Goal: Task Accomplishment & Management: Manage account settings

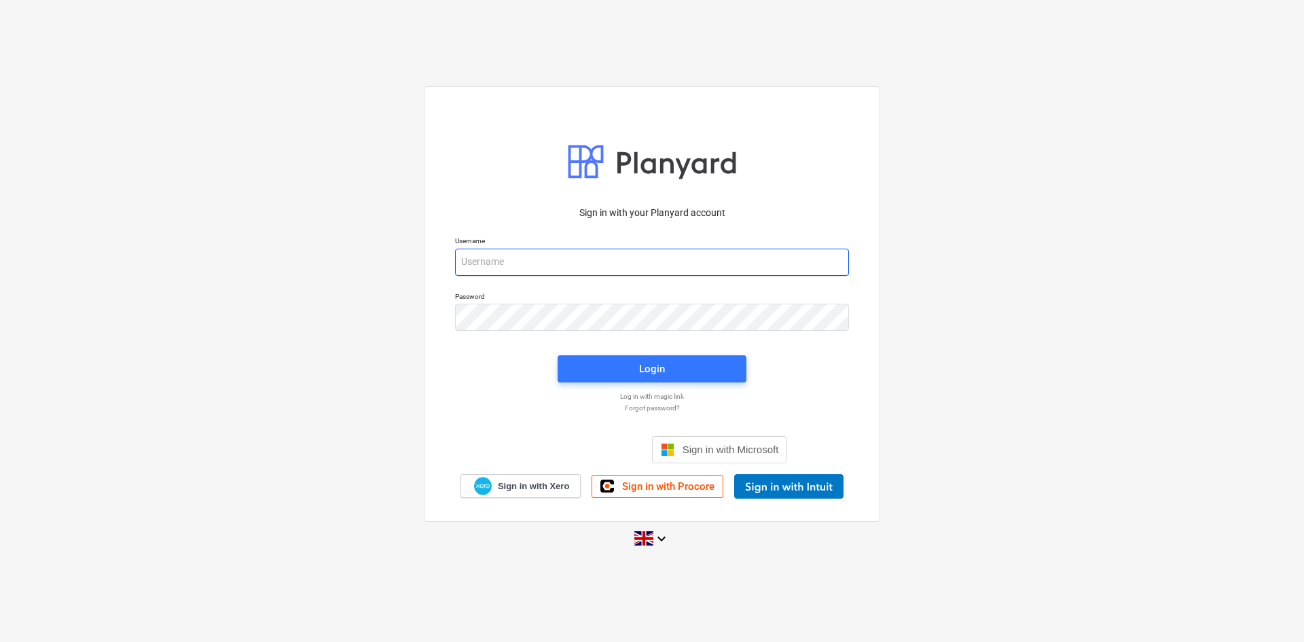
click at [593, 259] on input "email" at bounding box center [652, 262] width 394 height 27
type input "l"
type input "[EMAIL_ADDRESS][DOMAIN_NAME]"
click at [560, 332] on div "Password" at bounding box center [652, 311] width 410 height 55
click at [632, 366] on span "Login" at bounding box center [652, 369] width 156 height 18
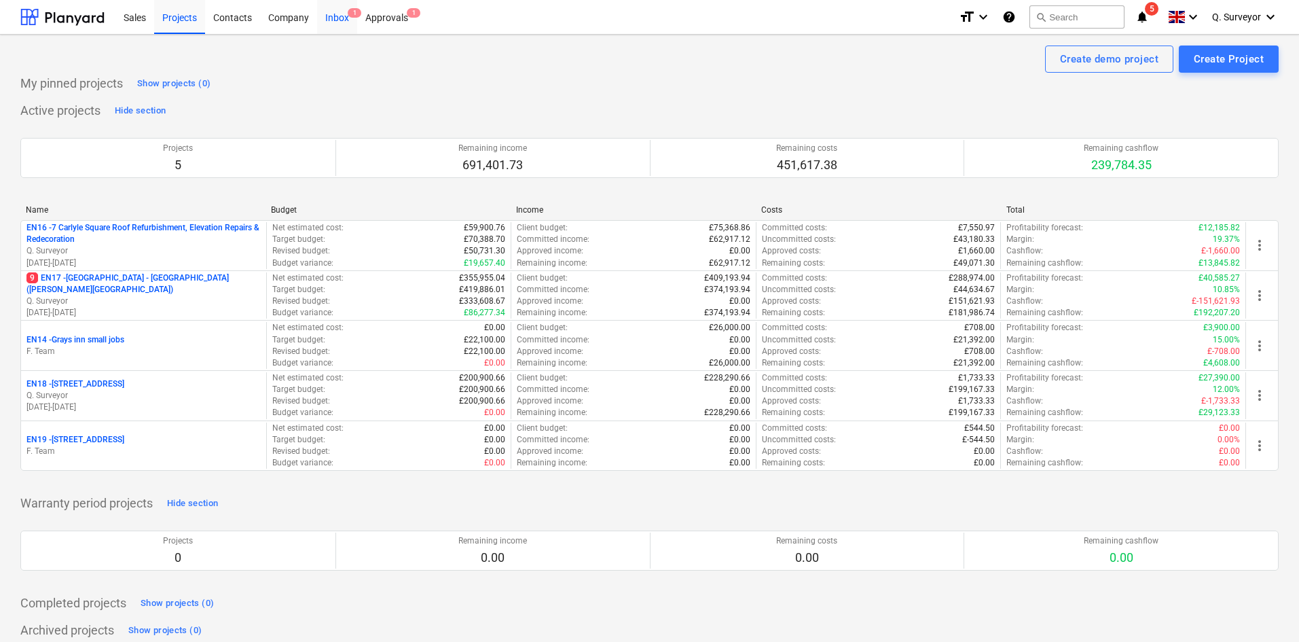
click at [336, 17] on div "Inbox 1" at bounding box center [337, 16] width 40 height 35
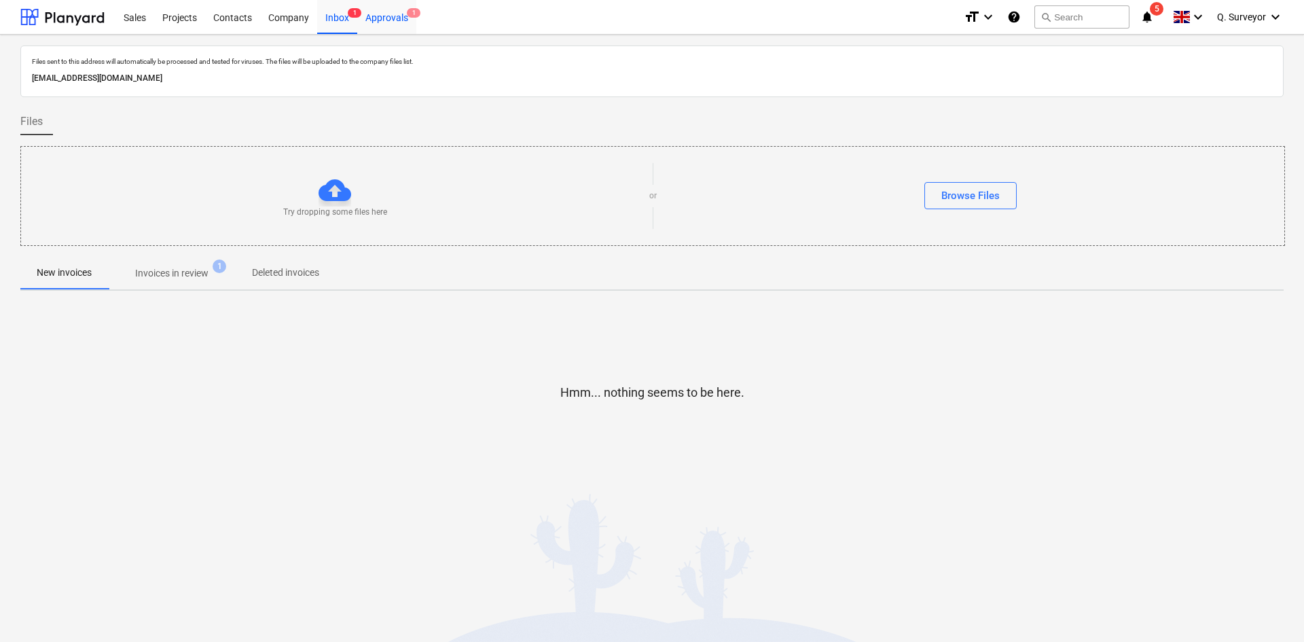
click at [393, 20] on div "Approvals 1" at bounding box center [386, 16] width 59 height 35
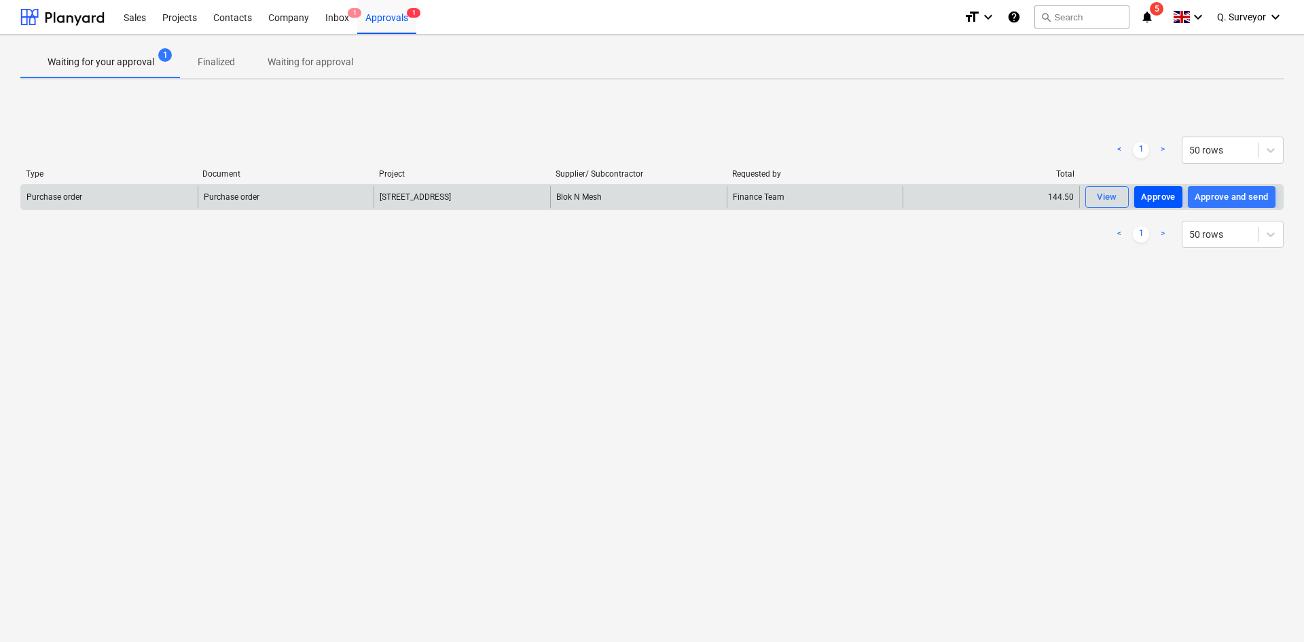
click at [1159, 194] on div "Approve" at bounding box center [1158, 198] width 35 height 16
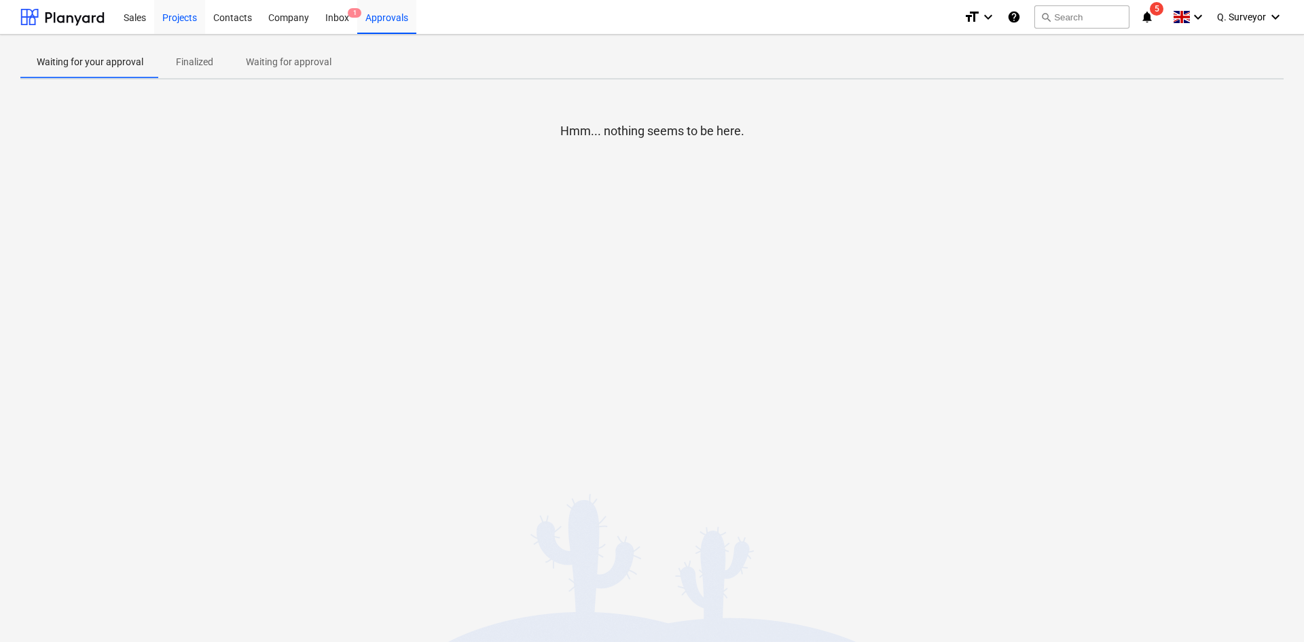
click at [164, 16] on div "Projects" at bounding box center [179, 16] width 51 height 35
